Goal: Task Accomplishment & Management: Use online tool/utility

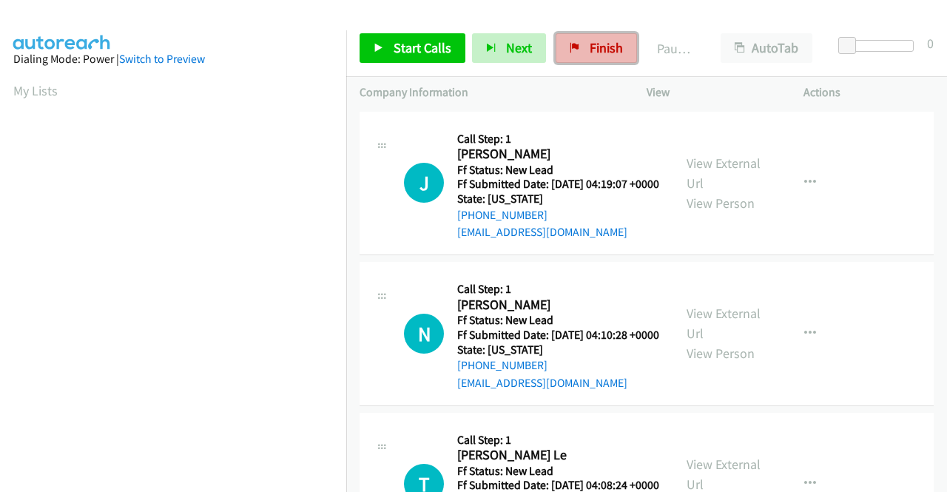
click at [589, 53] on span "Finish" at bounding box center [605, 47] width 33 height 17
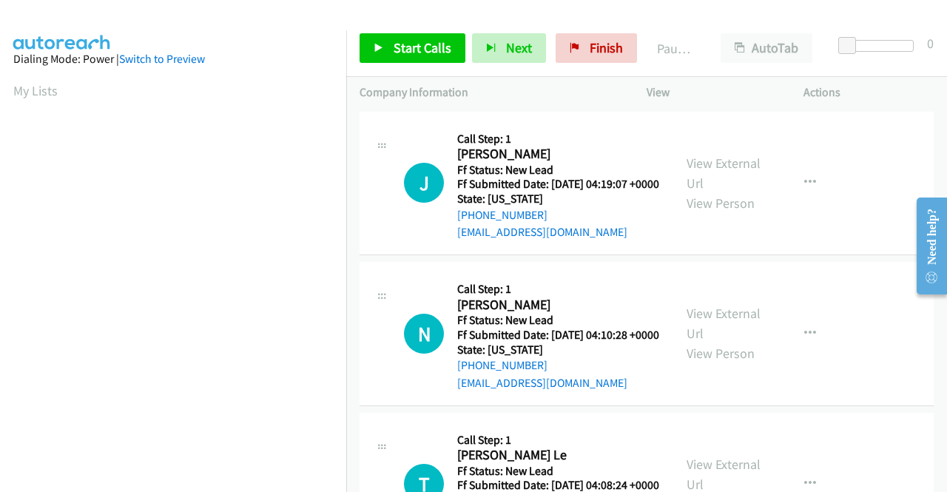
click at [863, 256] on div "J Callback Scheduled Call Step: 1 Jeannine Salata America/New_York Ff Status: N…" at bounding box center [646, 184] width 574 height 144
click at [739, 175] on link "View External Url" at bounding box center [723, 173] width 74 height 37
click at [704, 342] on link "View External Url" at bounding box center [723, 323] width 74 height 37
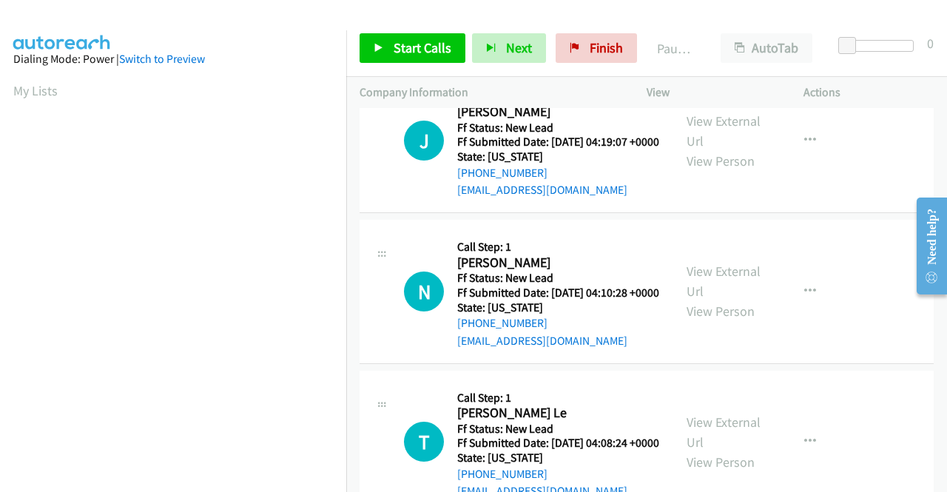
scroll to position [74, 0]
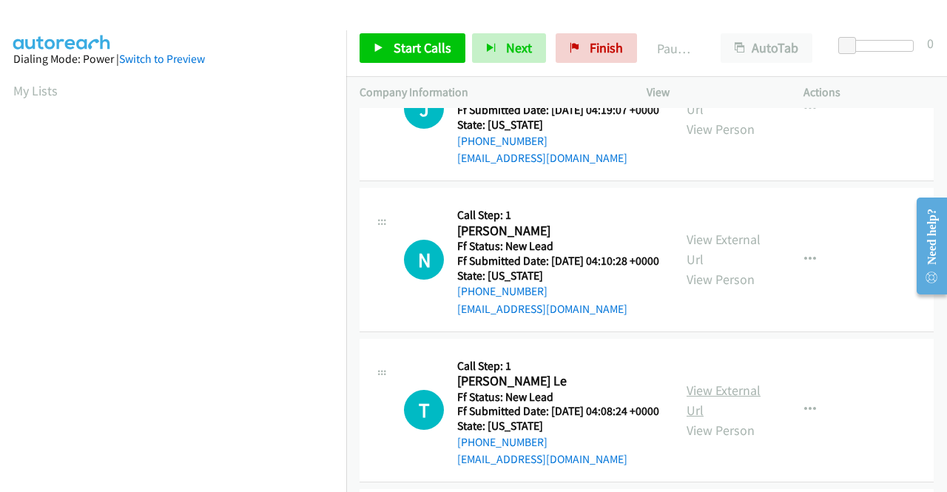
click at [724, 419] on link "View External Url" at bounding box center [723, 400] width 74 height 37
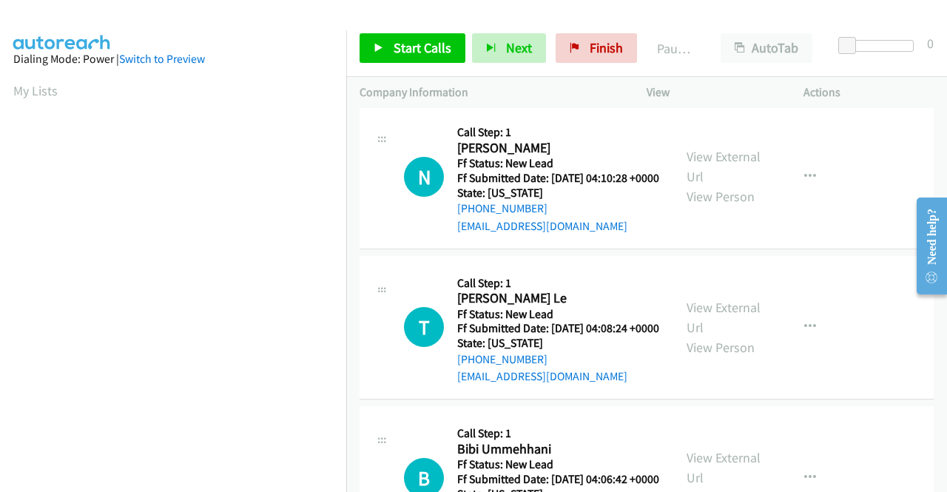
scroll to position [296, 0]
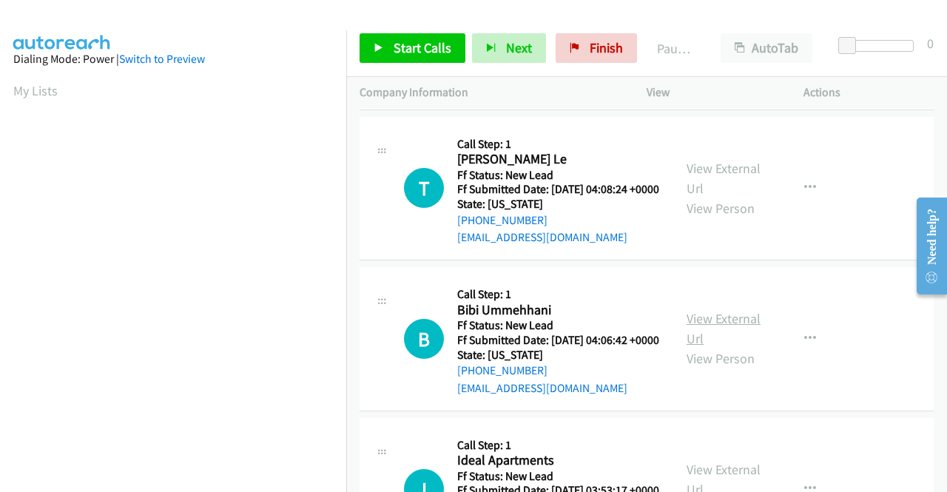
click at [714, 347] on link "View External Url" at bounding box center [723, 328] width 74 height 37
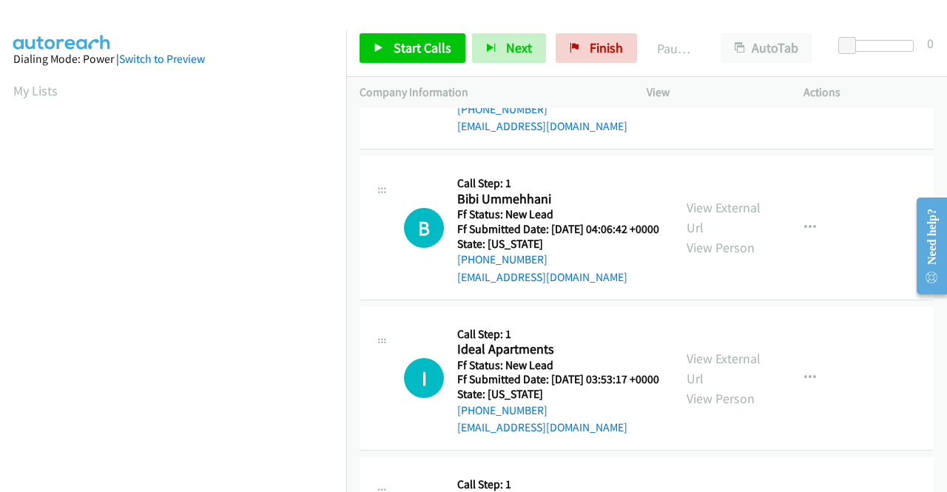
scroll to position [444, 0]
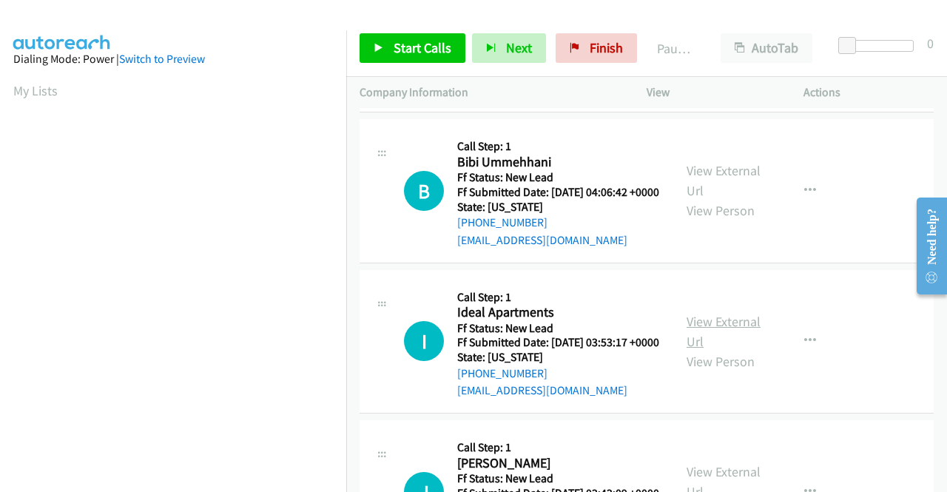
click at [737, 350] on link "View External Url" at bounding box center [723, 331] width 74 height 37
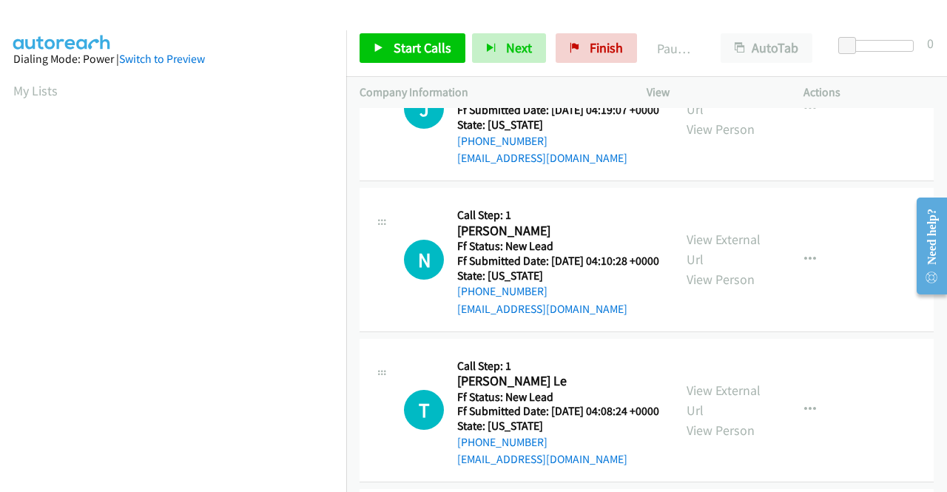
scroll to position [0, 0]
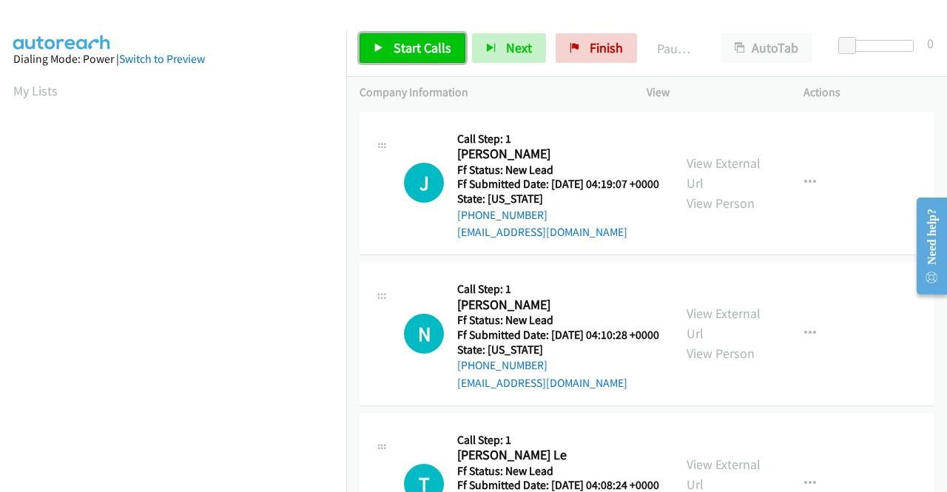
drag, startPoint x: 406, startPoint y: 54, endPoint x: 441, endPoint y: 98, distance: 55.8
click at [406, 54] on span "Start Calls" at bounding box center [422, 47] width 58 height 17
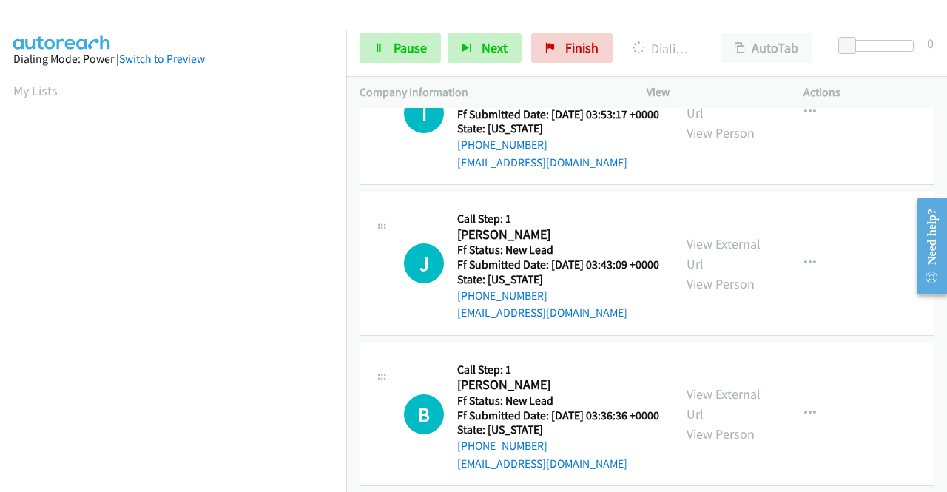
scroll to position [740, 0]
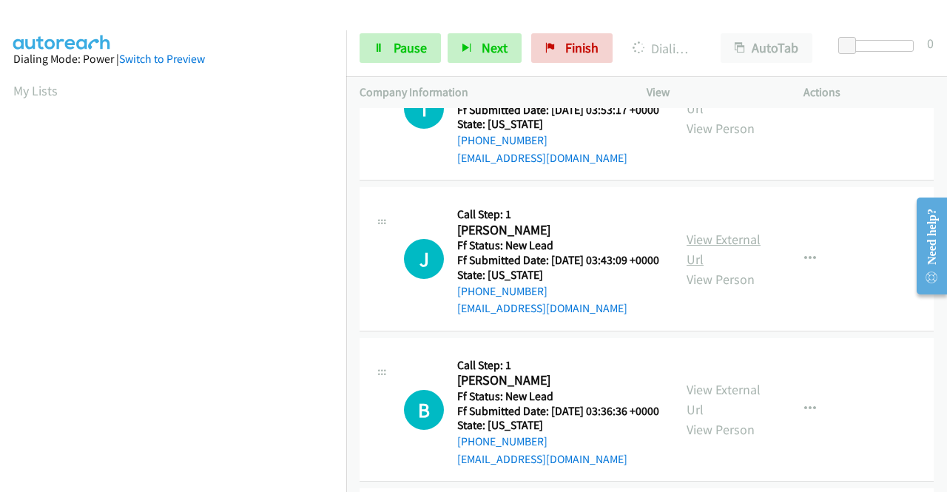
click at [711, 268] on link "View External Url" at bounding box center [723, 249] width 74 height 37
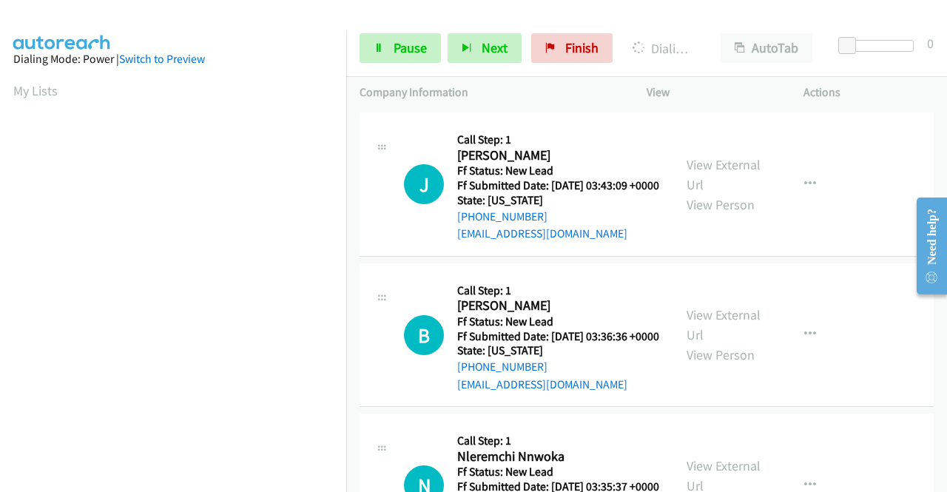
scroll to position [887, 0]
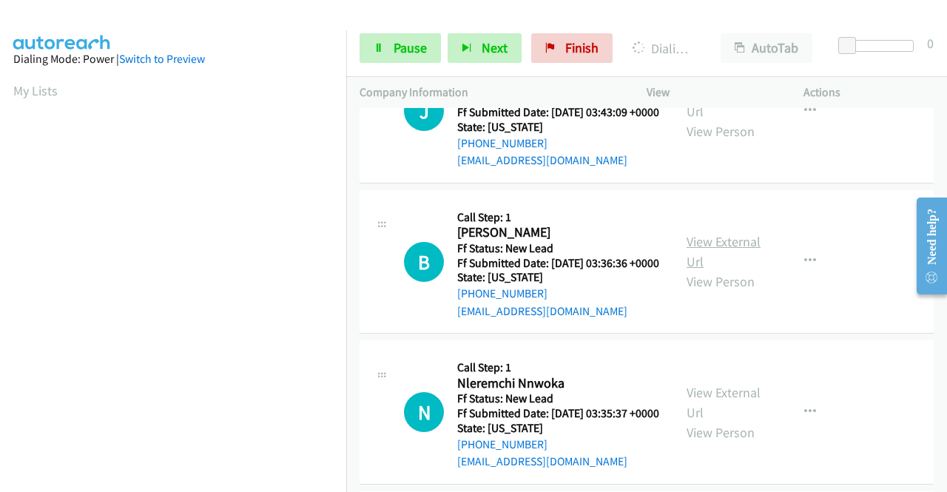
click at [717, 270] on link "View External Url" at bounding box center [723, 251] width 74 height 37
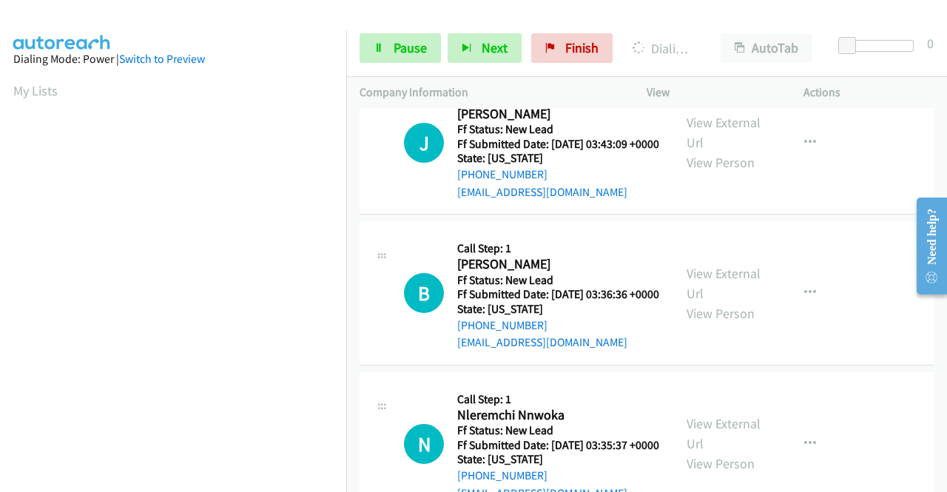
scroll to position [1035, 0]
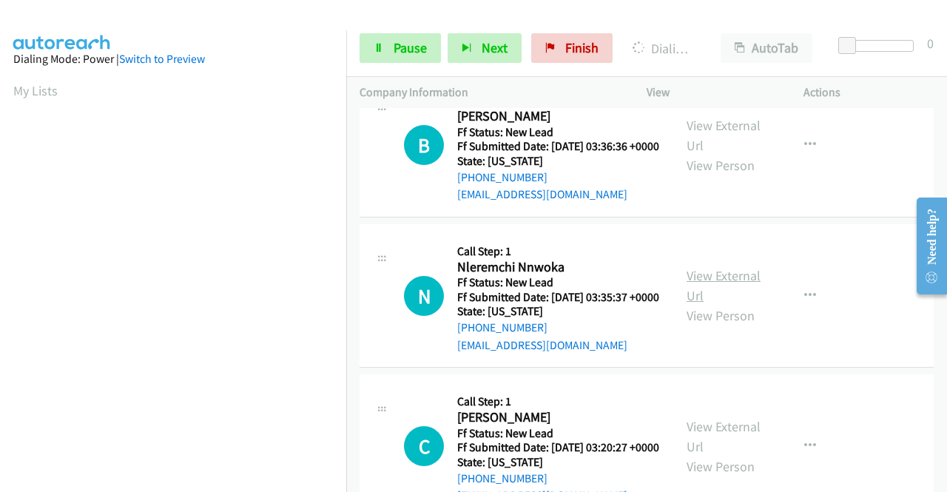
click at [729, 304] on link "View External Url" at bounding box center [723, 285] width 74 height 37
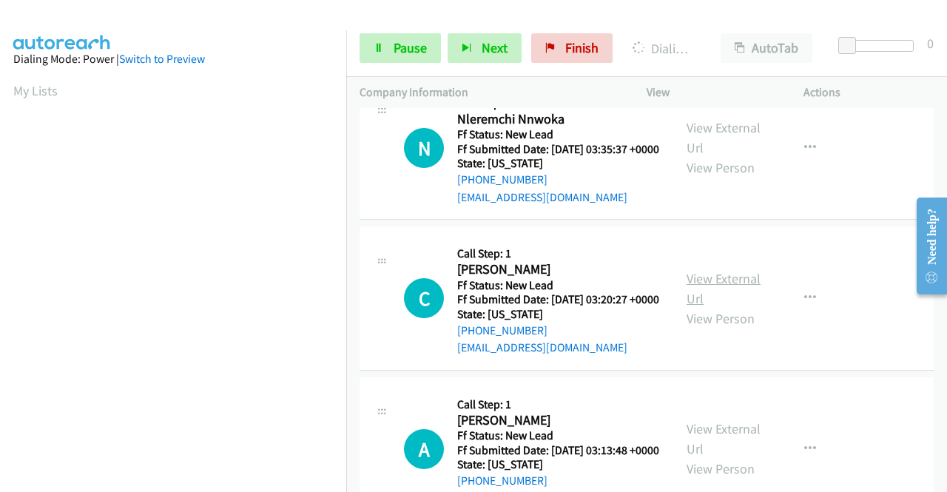
click at [734, 307] on link "View External Url" at bounding box center [723, 288] width 74 height 37
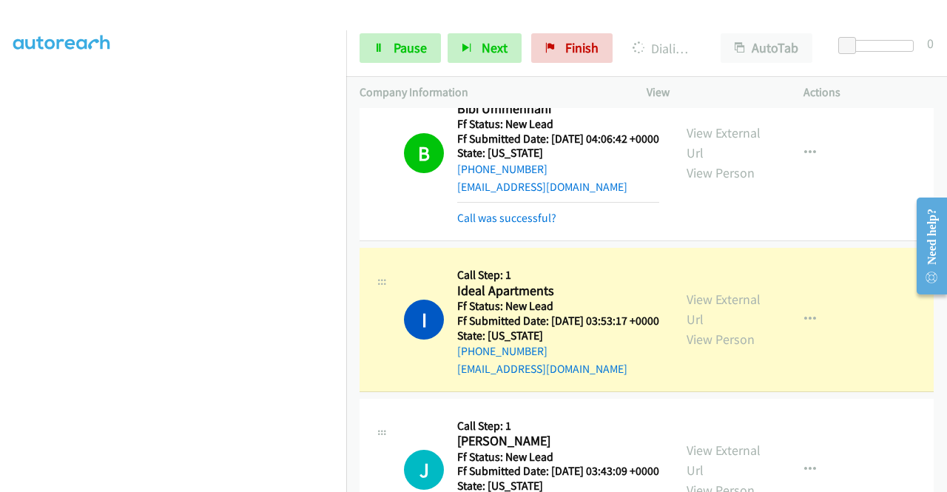
scroll to position [41, 0]
click at [400, 47] on span "Pause" at bounding box center [409, 47] width 33 height 17
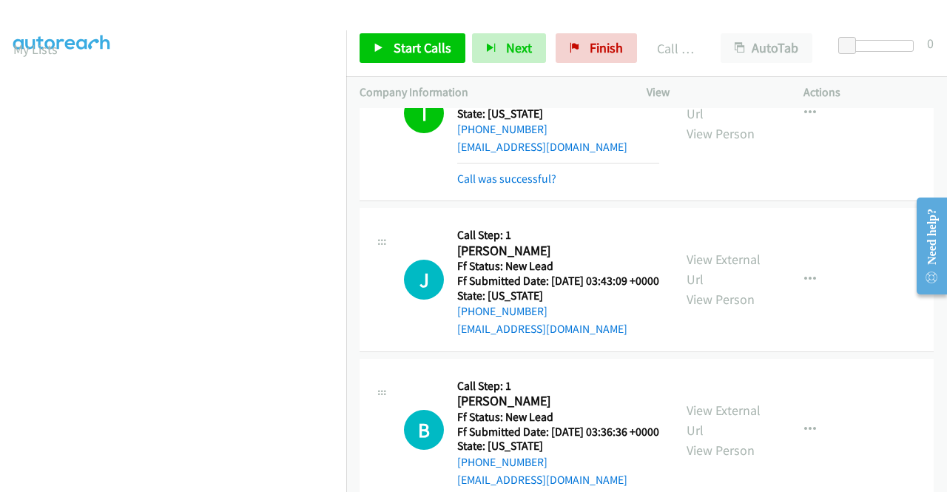
scroll to position [887, 0]
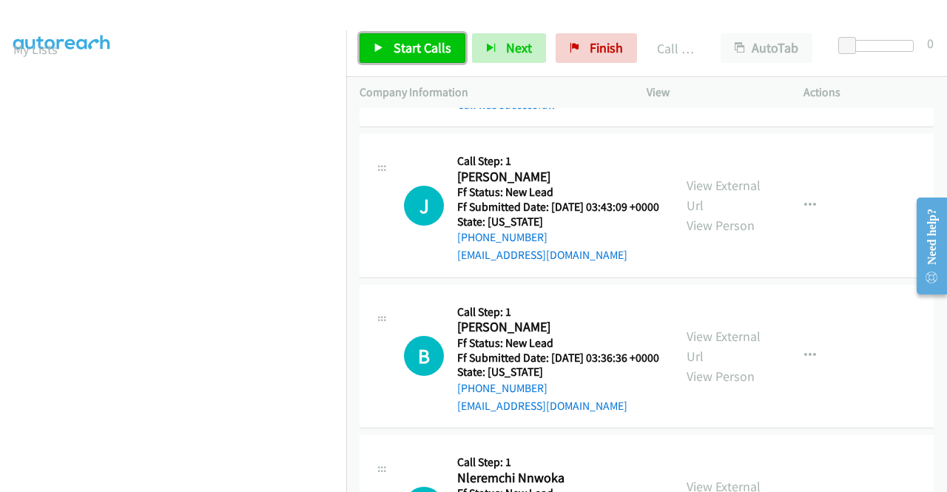
click at [390, 52] on link "Start Calls" at bounding box center [412, 48] width 106 height 30
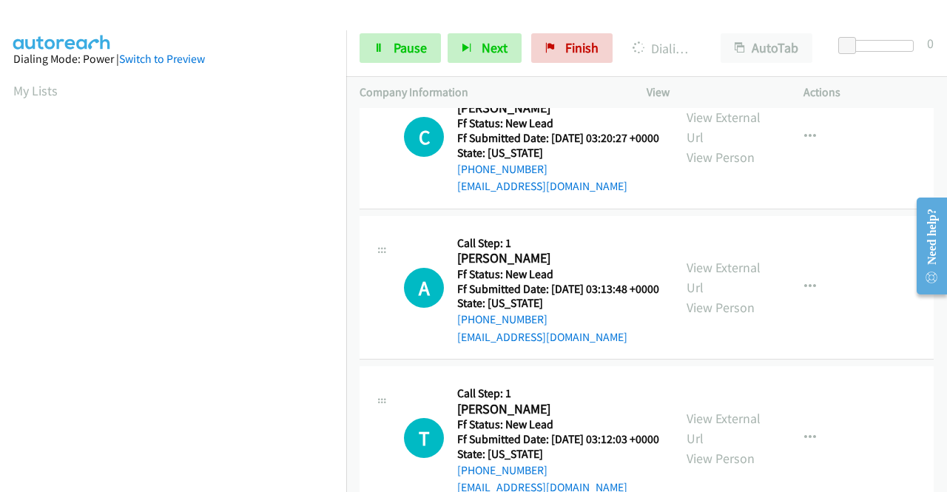
scroll to position [1479, 0]
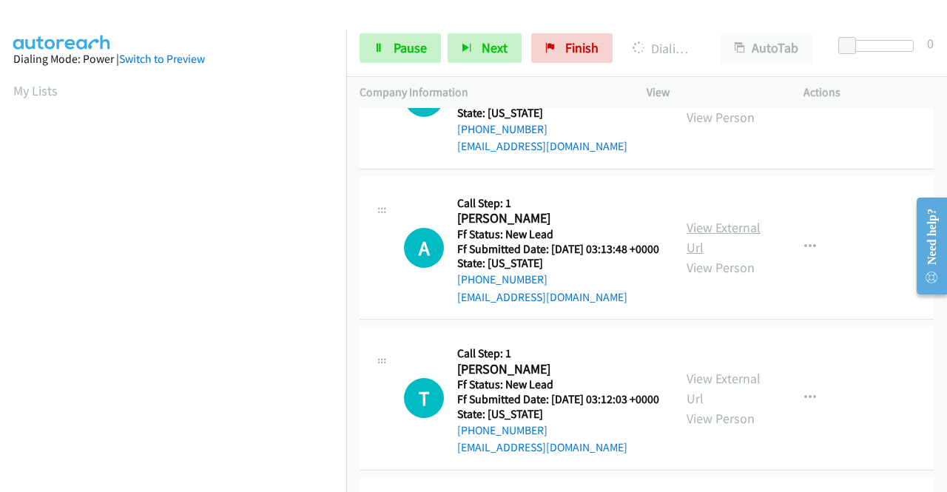
click at [744, 256] on link "View External Url" at bounding box center [723, 237] width 74 height 37
click at [737, 256] on link "View External Url" at bounding box center [723, 237] width 74 height 37
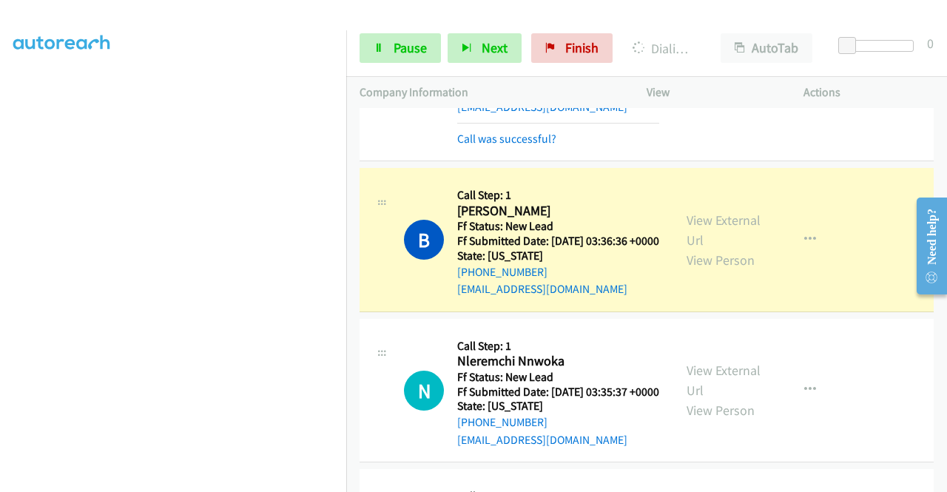
scroll to position [337, 0]
click at [401, 58] on link "Pause" at bounding box center [399, 48] width 81 height 30
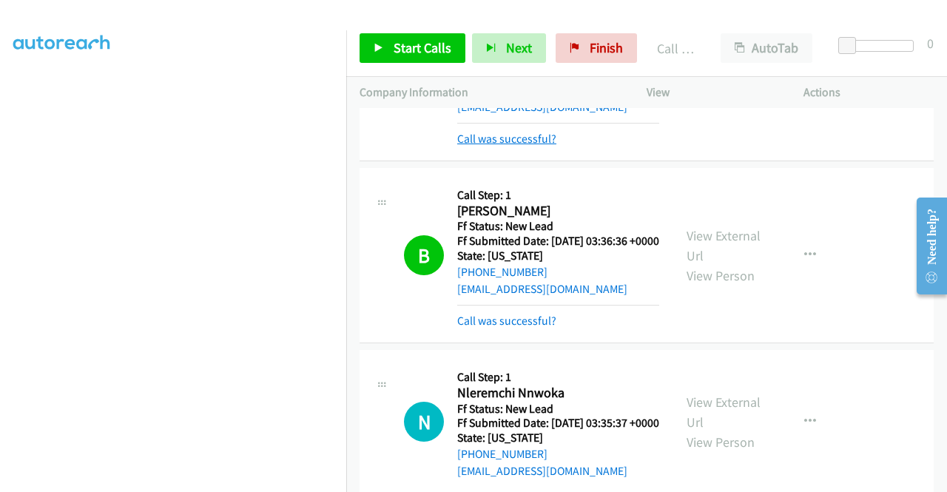
scroll to position [1183, 0]
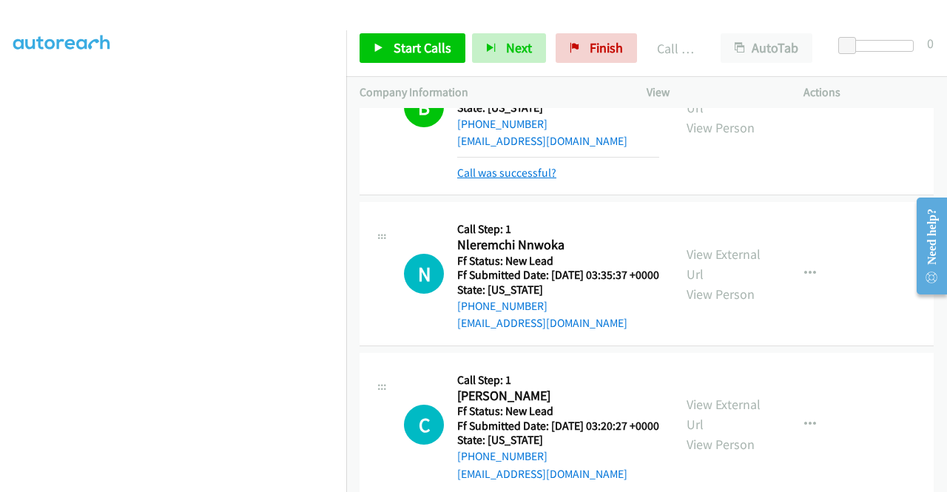
click at [538, 180] on link "Call was successful?" at bounding box center [506, 173] width 99 height 14
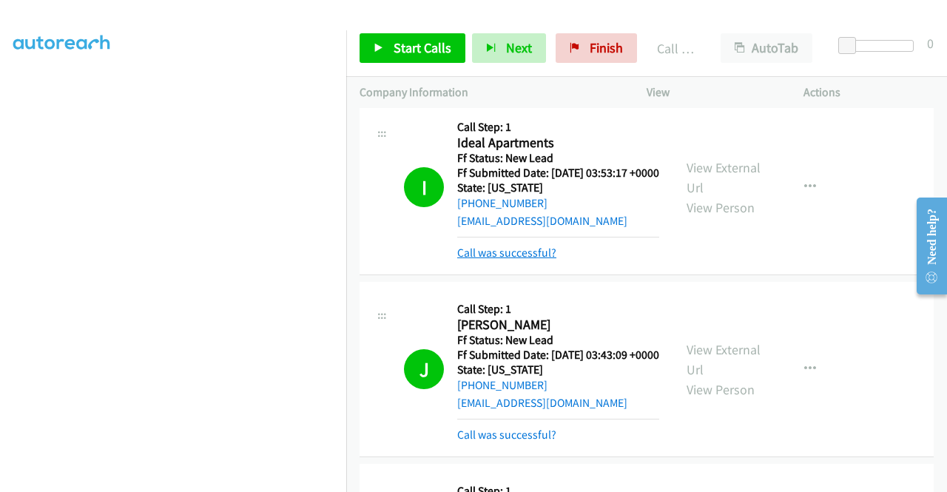
click at [544, 260] on link "Call was successful?" at bounding box center [506, 253] width 99 height 14
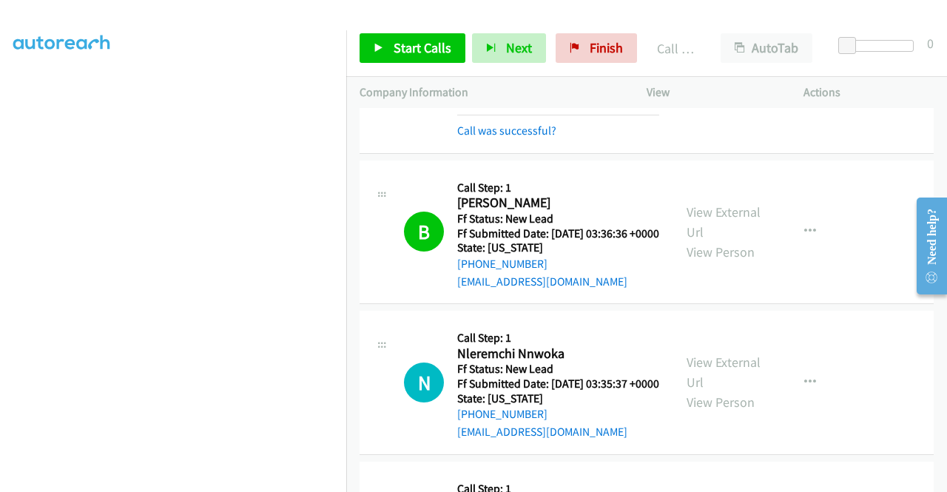
scroll to position [1035, 0]
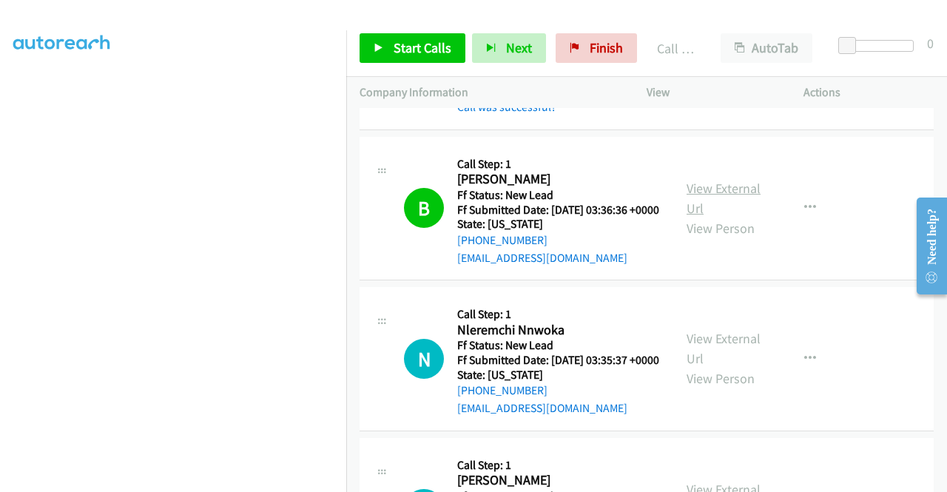
click at [742, 217] on link "View External Url" at bounding box center [723, 198] width 74 height 37
click at [592, 12] on div at bounding box center [466, 28] width 933 height 57
click at [842, 130] on div "J Callback Scheduled Call Step: 1 Junior Turner America/New_York Ff Status: New…" at bounding box center [646, 42] width 574 height 175
click at [410, 51] on span "Start Calls" at bounding box center [422, 47] width 58 height 17
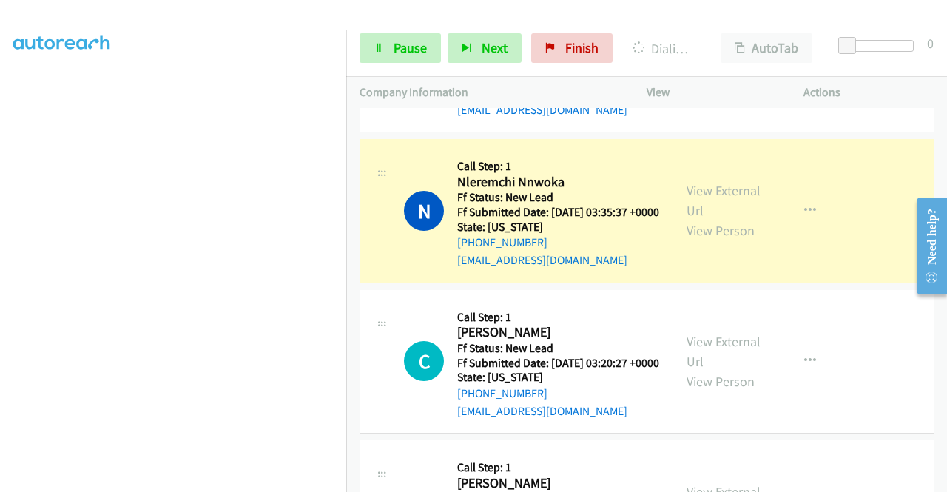
scroll to position [337, 0]
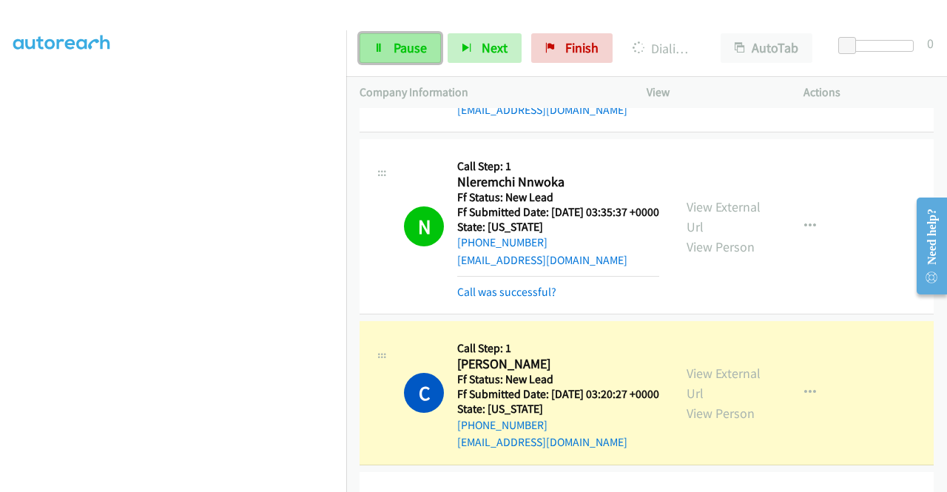
click at [378, 50] on icon at bounding box center [378, 49] width 10 height 10
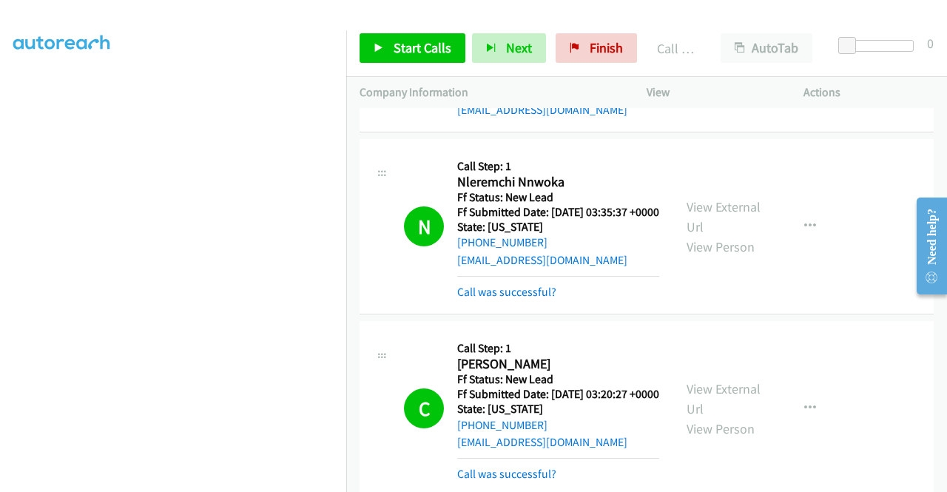
click at [804, 318] on td "N Callback Scheduled Call Step: 1 Nleremchi Nnwoka America/New_York Ff Status: …" at bounding box center [646, 227] width 600 height 182
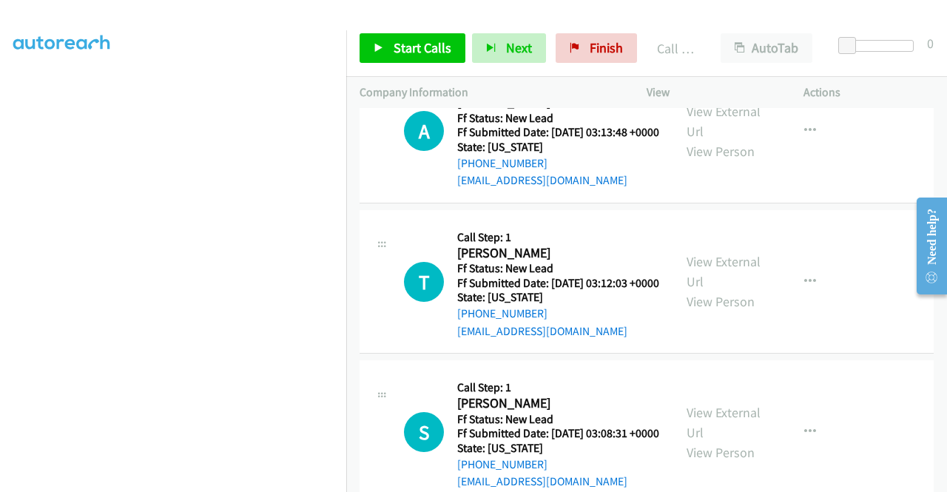
scroll to position [1701, 0]
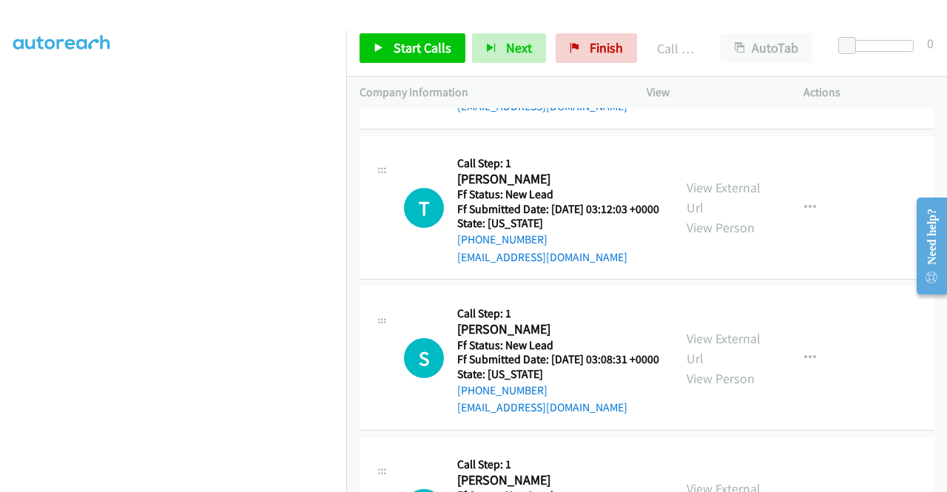
click at [858, 133] on td "A Callback Scheduled Call Step: 1 Angie Deaton America/New_York Ff Status: New …" at bounding box center [646, 57] width 600 height 151
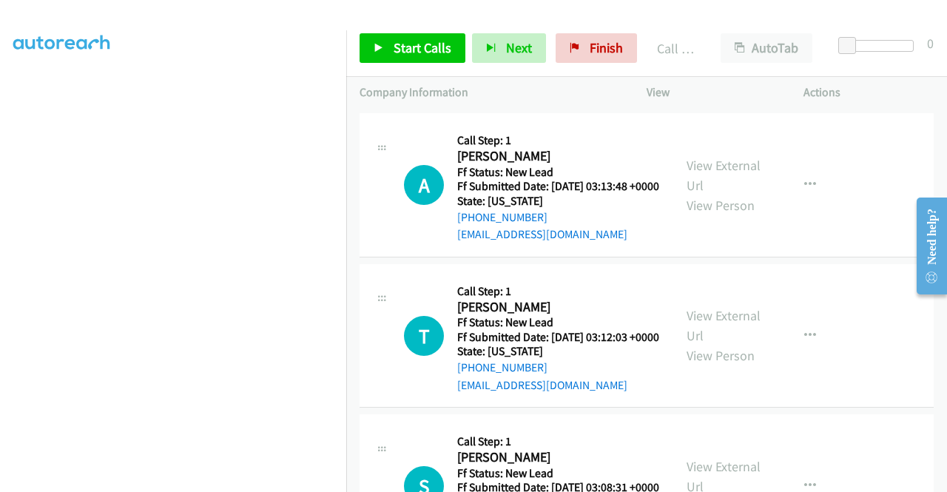
scroll to position [1553, 0]
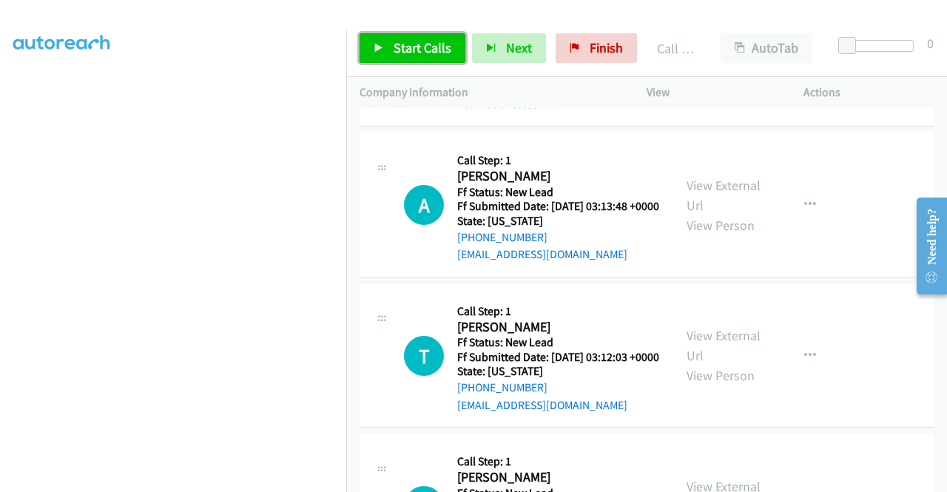
click at [405, 55] on span "Start Calls" at bounding box center [422, 47] width 58 height 17
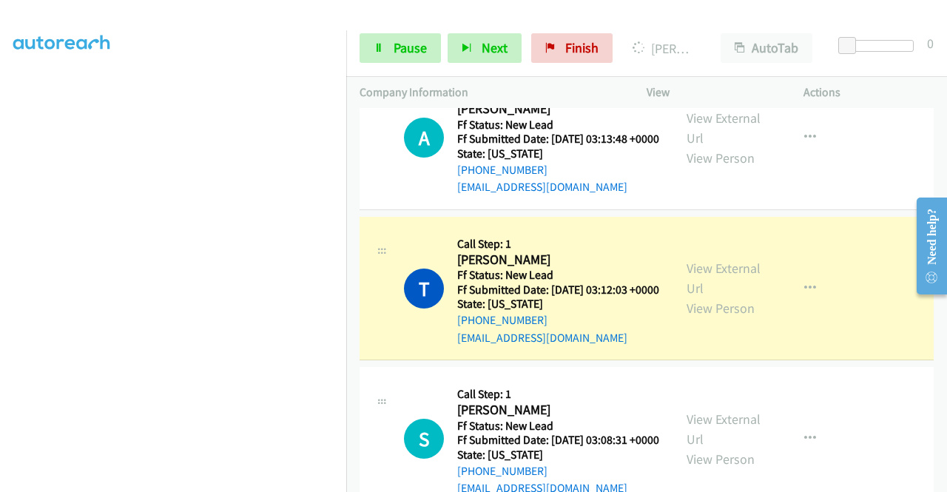
scroll to position [1701, 0]
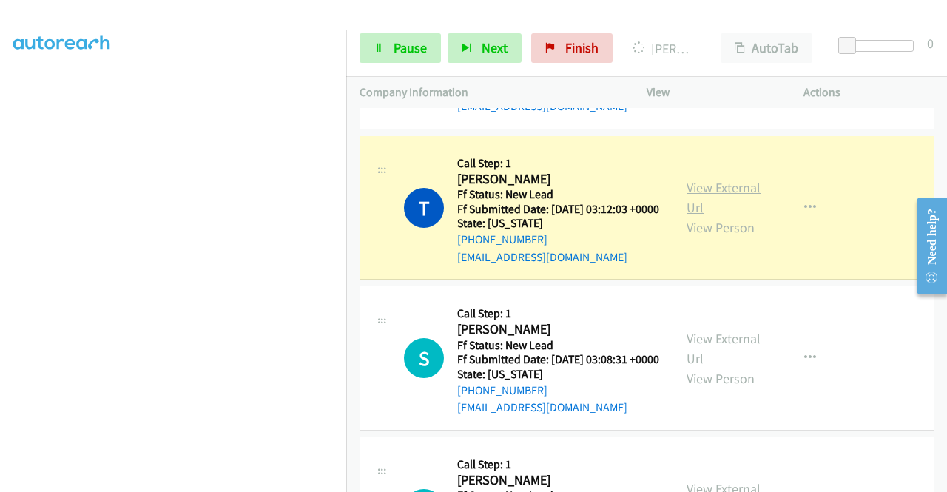
click at [734, 237] on div "View External Url View Person" at bounding box center [724, 207] width 77 height 60
click at [734, 216] on link "View External Url" at bounding box center [723, 197] width 74 height 37
click at [364, 54] on link "Pause" at bounding box center [399, 48] width 81 height 30
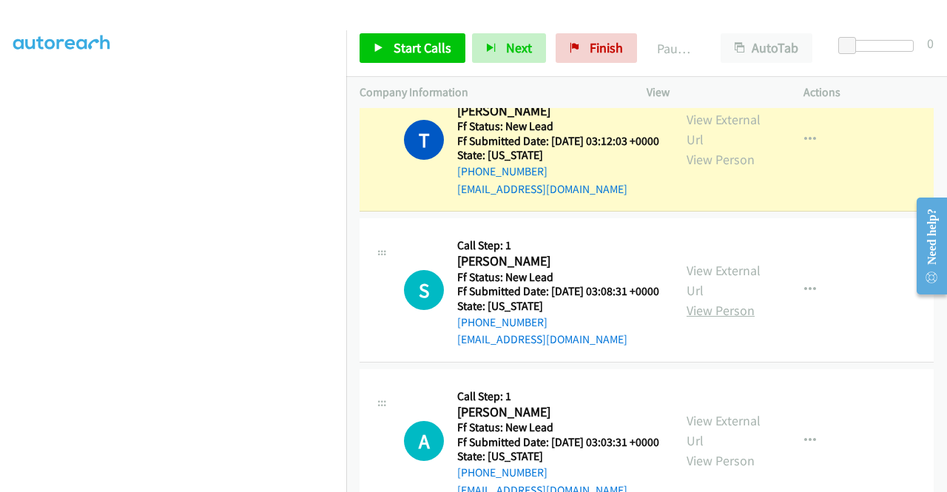
scroll to position [1849, 0]
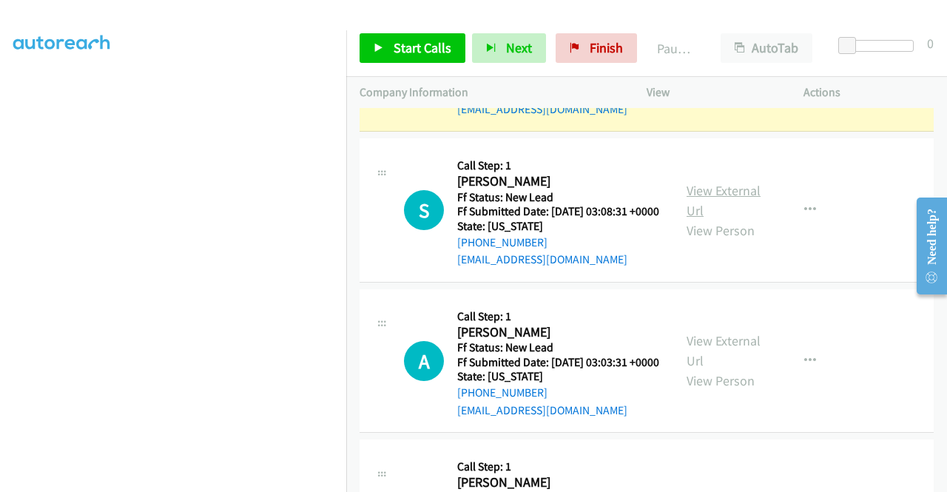
click at [742, 219] on link "View External Url" at bounding box center [723, 200] width 74 height 37
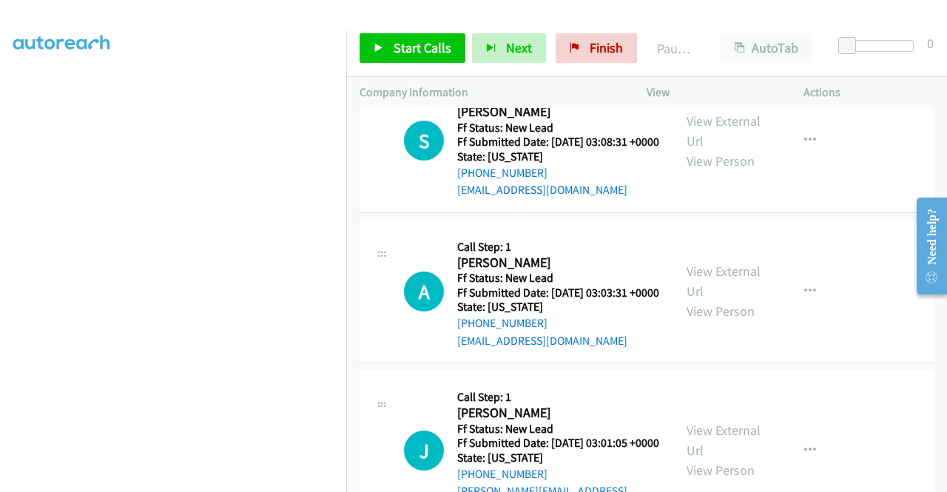
scroll to position [2071, 0]
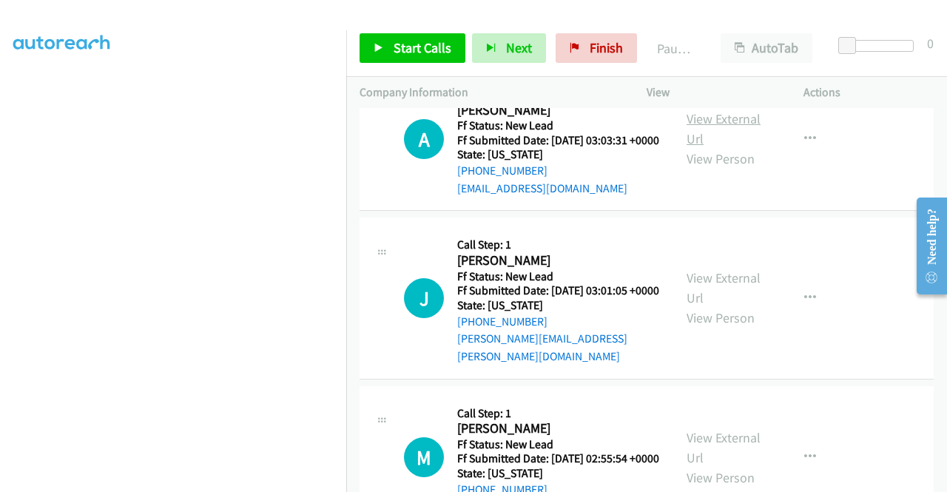
click at [724, 147] on link "View External Url" at bounding box center [723, 128] width 74 height 37
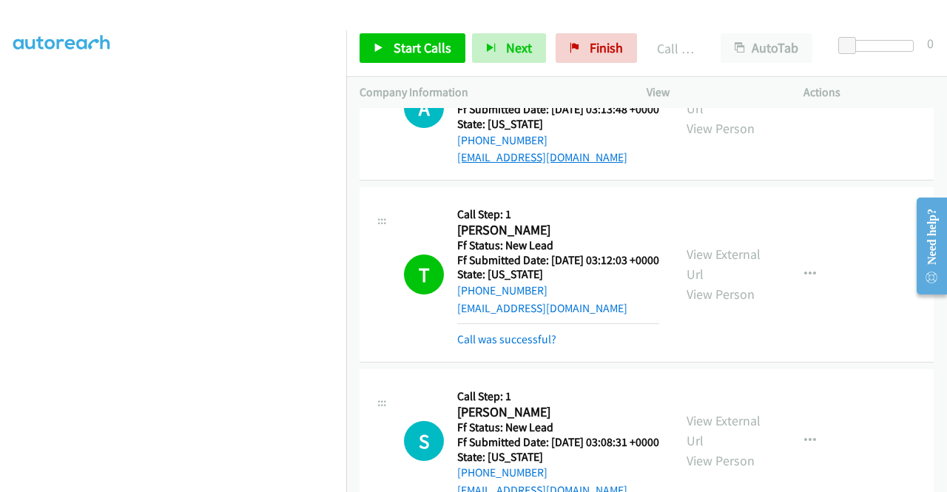
scroll to position [1627, 0]
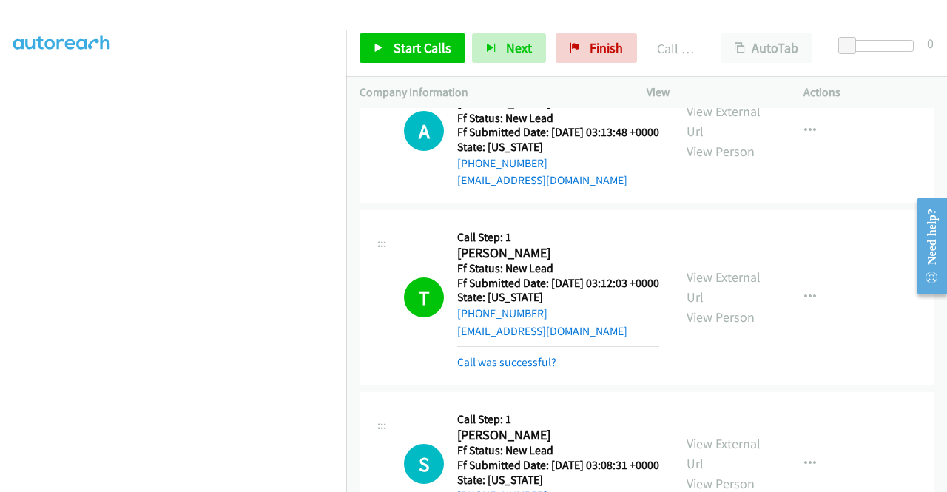
drag, startPoint x: 568, startPoint y: 301, endPoint x: 466, endPoint y: 311, distance: 102.6
click at [466, 172] on div "+1 618-663-8515" at bounding box center [558, 164] width 202 height 18
copy link "618-663-8515"
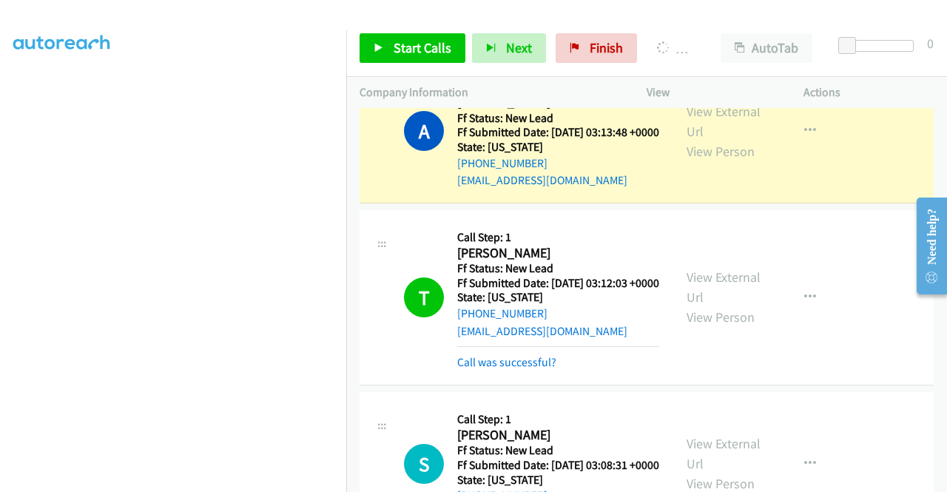
scroll to position [337, 0]
click at [861, 349] on td "T Callback Scheduled Call Step: 1 Trevor Baddaloo America/New_York Ff Status: N…" at bounding box center [646, 297] width 600 height 182
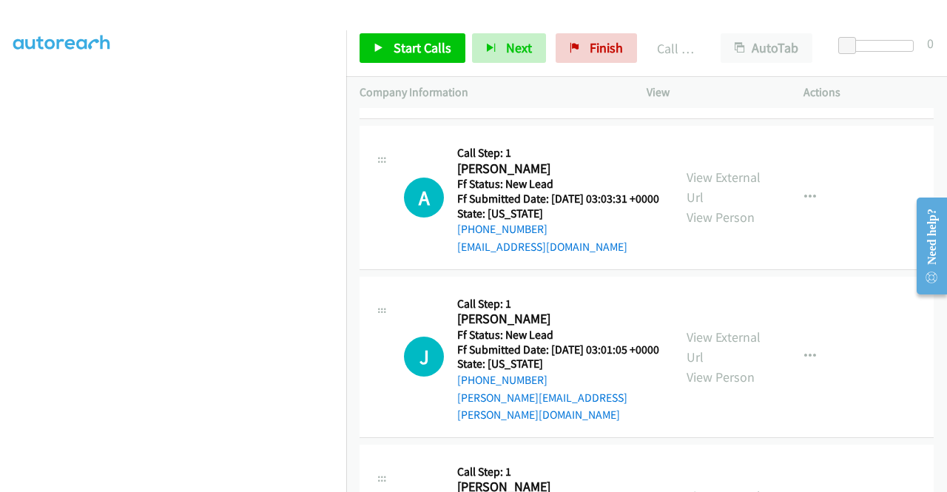
scroll to position [2071, 0]
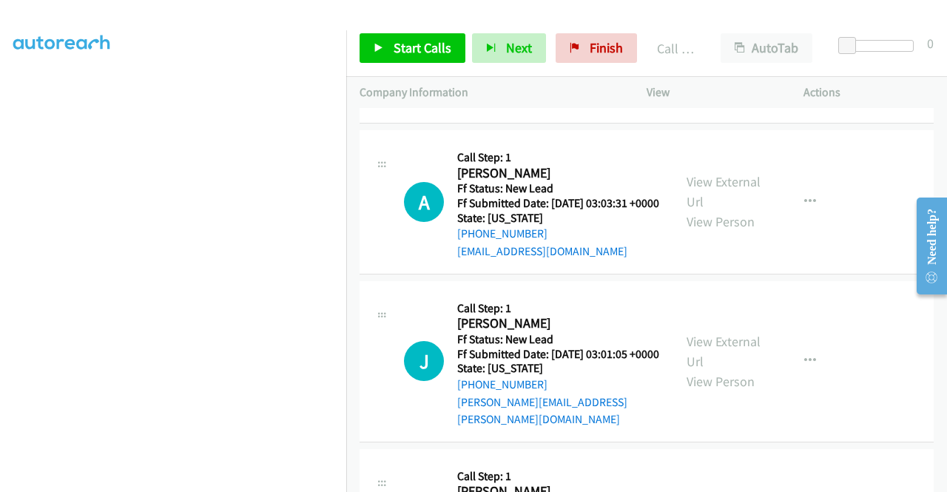
click at [799, 124] on div "S Callback Scheduled Call Step: 1 Stephanie Hoffer America/New_York Ff Status: …" at bounding box center [646, 52] width 574 height 144
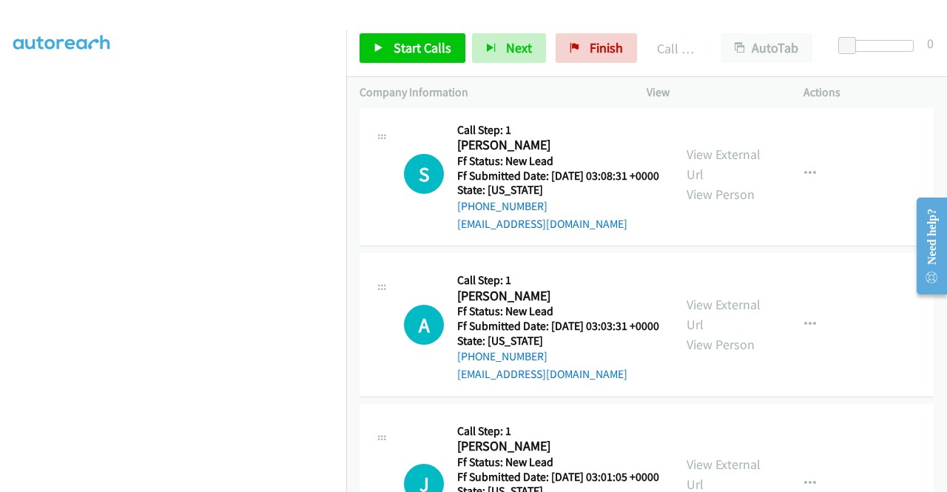
scroll to position [1923, 0]
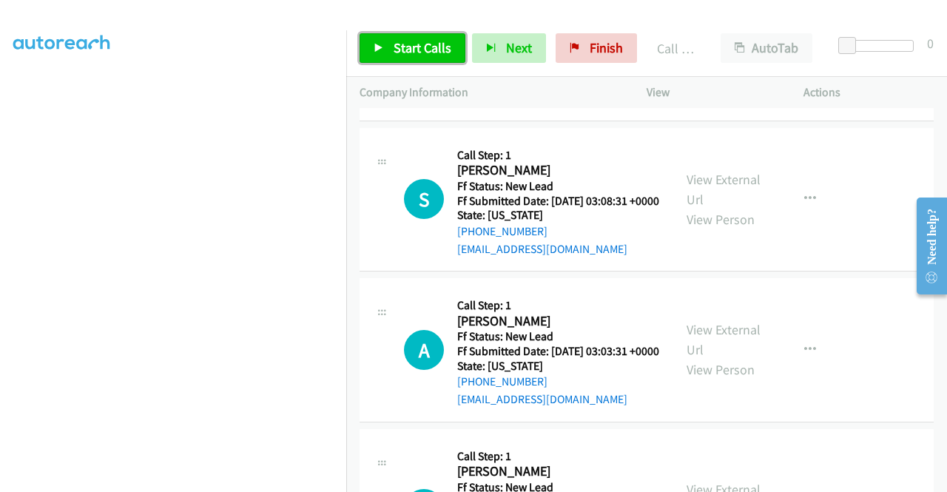
click at [405, 44] on span "Start Calls" at bounding box center [422, 47] width 58 height 17
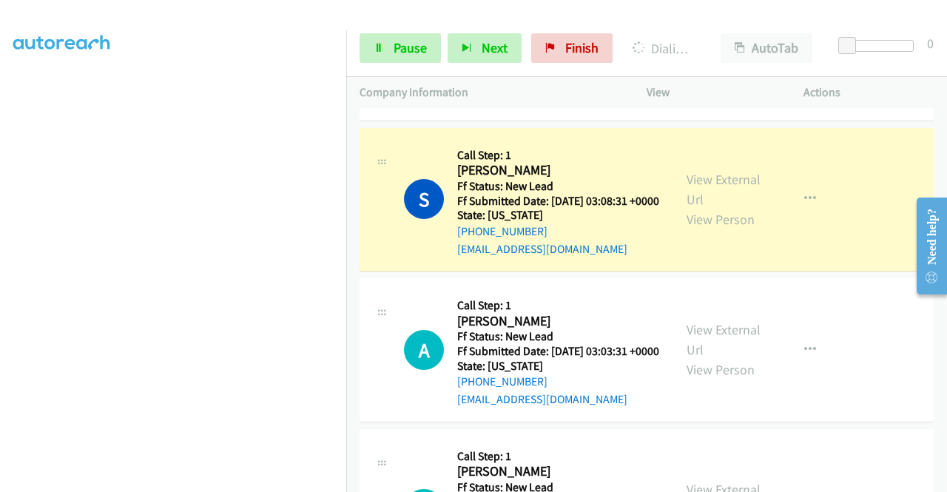
scroll to position [337, 0]
click at [424, 50] on span "Pause" at bounding box center [409, 47] width 33 height 17
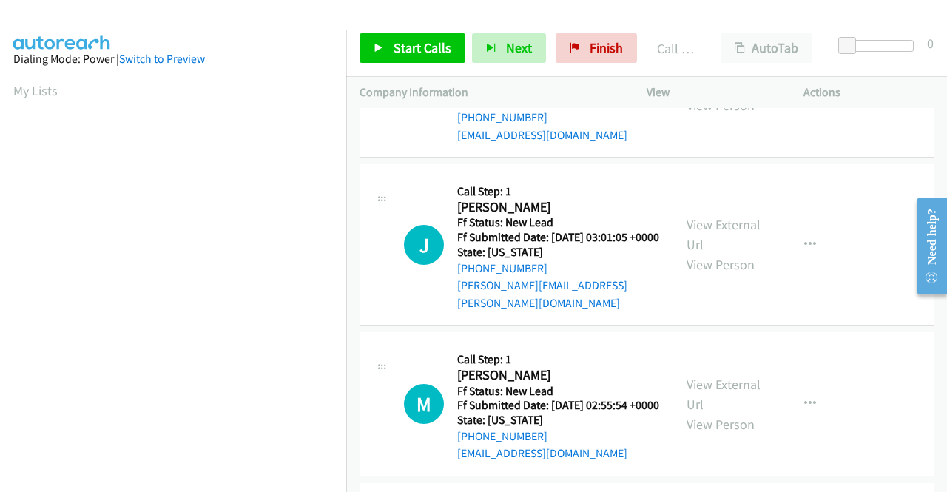
scroll to position [2293, 0]
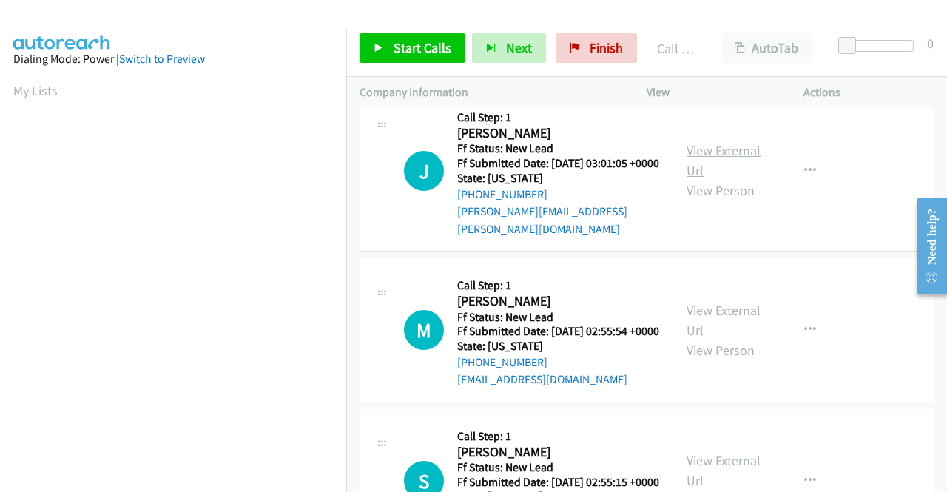
click at [723, 179] on link "View External Url" at bounding box center [723, 160] width 74 height 37
click at [407, 43] on span "Start Calls" at bounding box center [422, 47] width 58 height 17
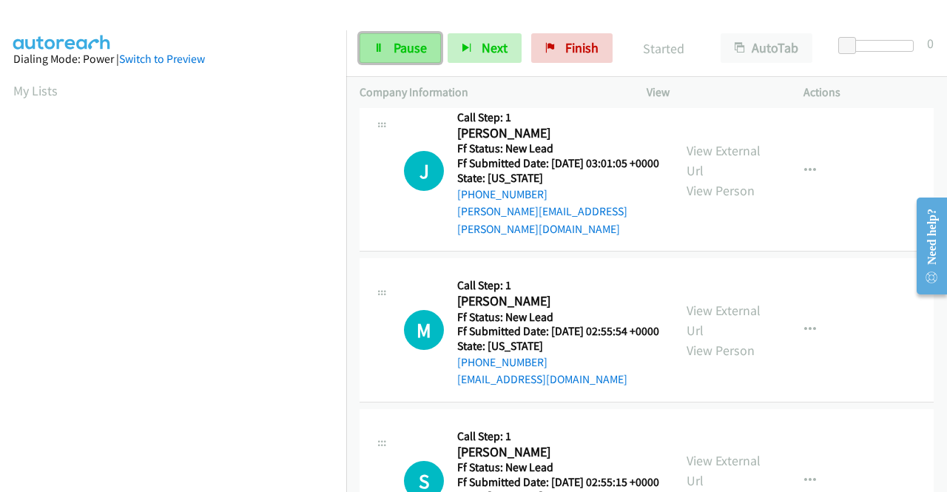
click at [393, 44] on span "Pause" at bounding box center [409, 47] width 33 height 17
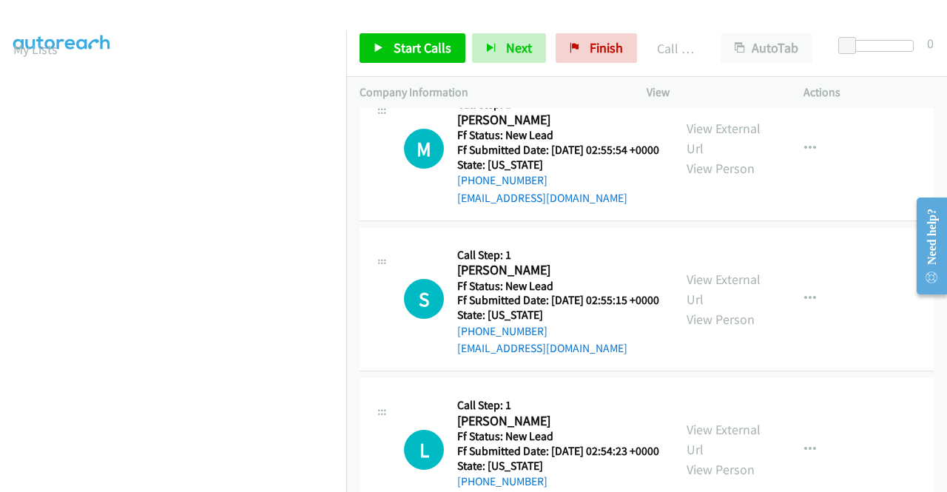
scroll to position [2514, 0]
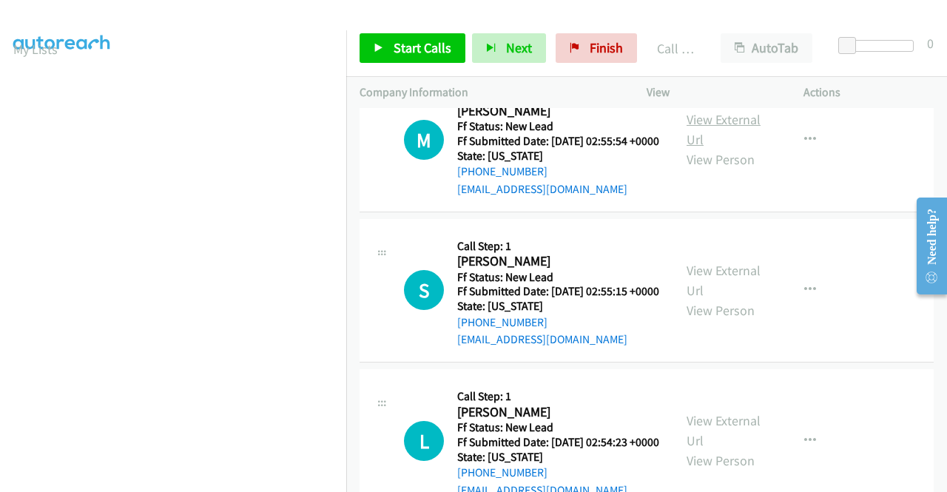
click at [698, 148] on link "View External Url" at bounding box center [723, 129] width 74 height 37
click at [410, 56] on link "Start Calls" at bounding box center [412, 48] width 106 height 30
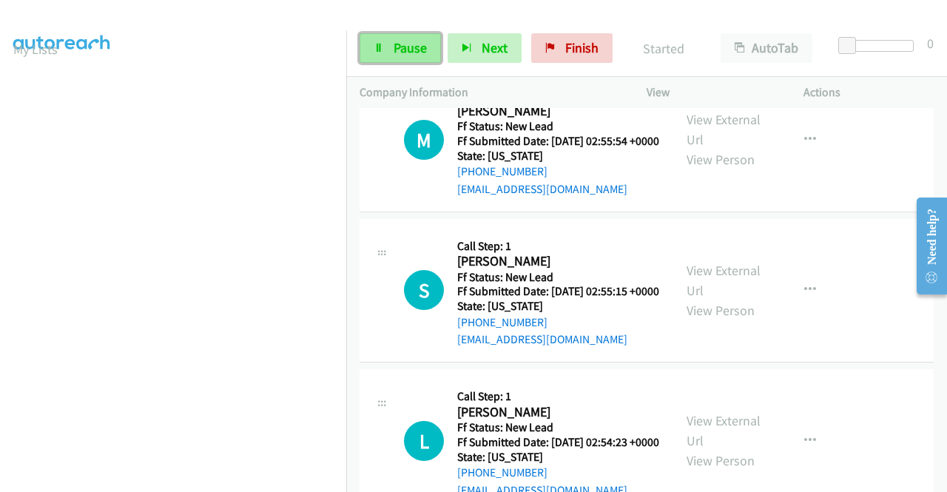
click at [392, 50] on link "Pause" at bounding box center [399, 48] width 81 height 30
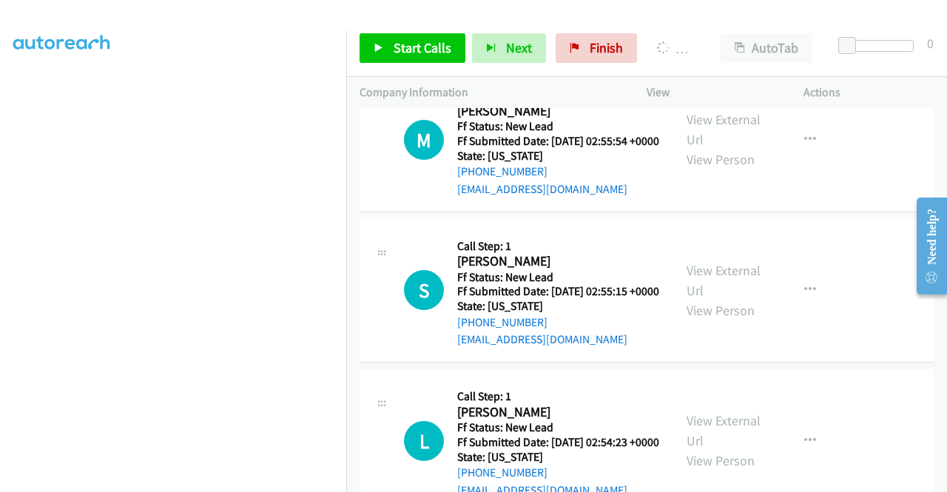
scroll to position [337, 0]
click at [407, 53] on span "Start Calls" at bounding box center [422, 47] width 58 height 17
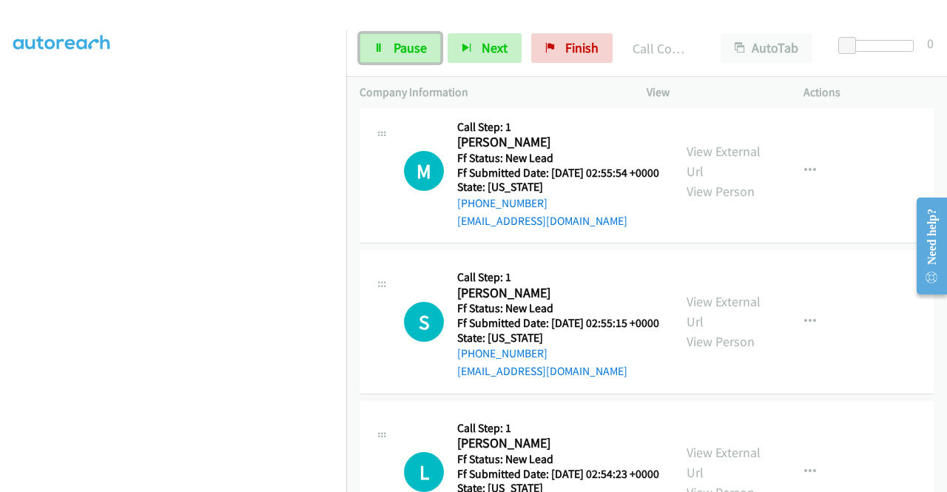
click at [407, 53] on span "Pause" at bounding box center [409, 47] width 33 height 17
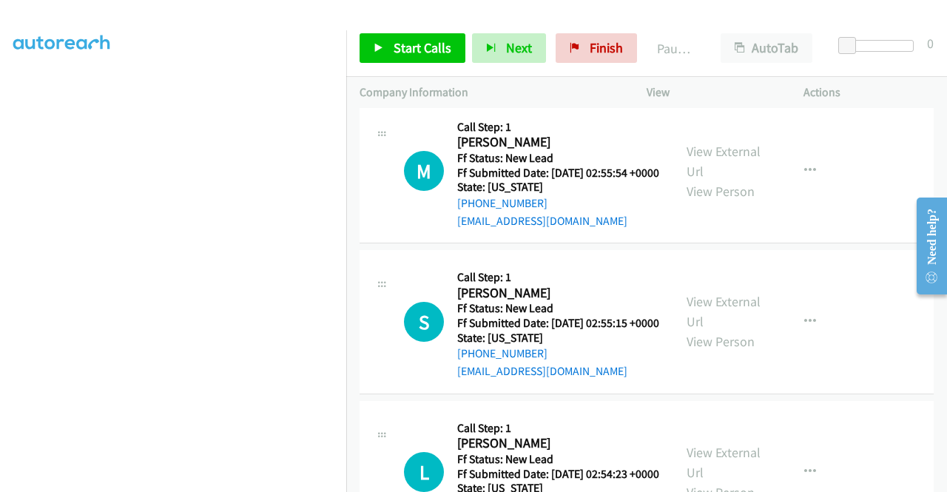
scroll to position [41, 0]
drag, startPoint x: 859, startPoint y: 127, endPoint x: 868, endPoint y: 121, distance: 10.7
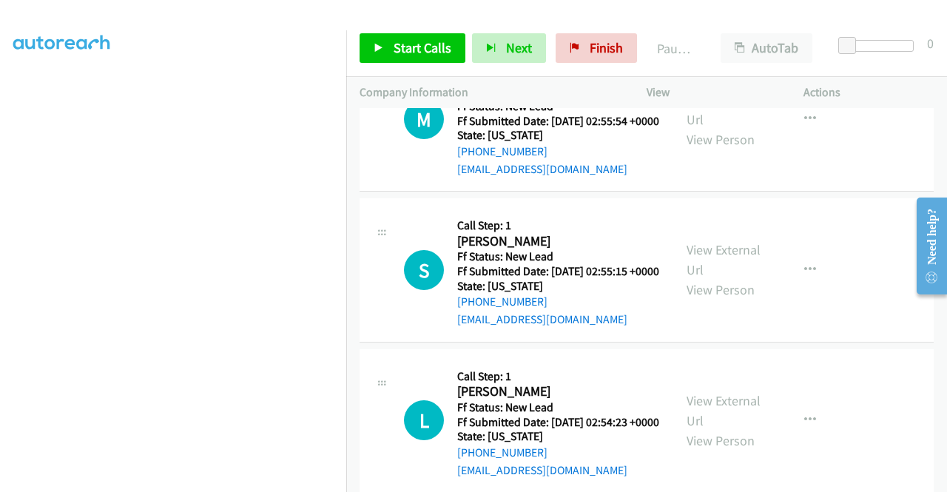
scroll to position [2588, 0]
